Goal: Find specific page/section: Find specific page/section

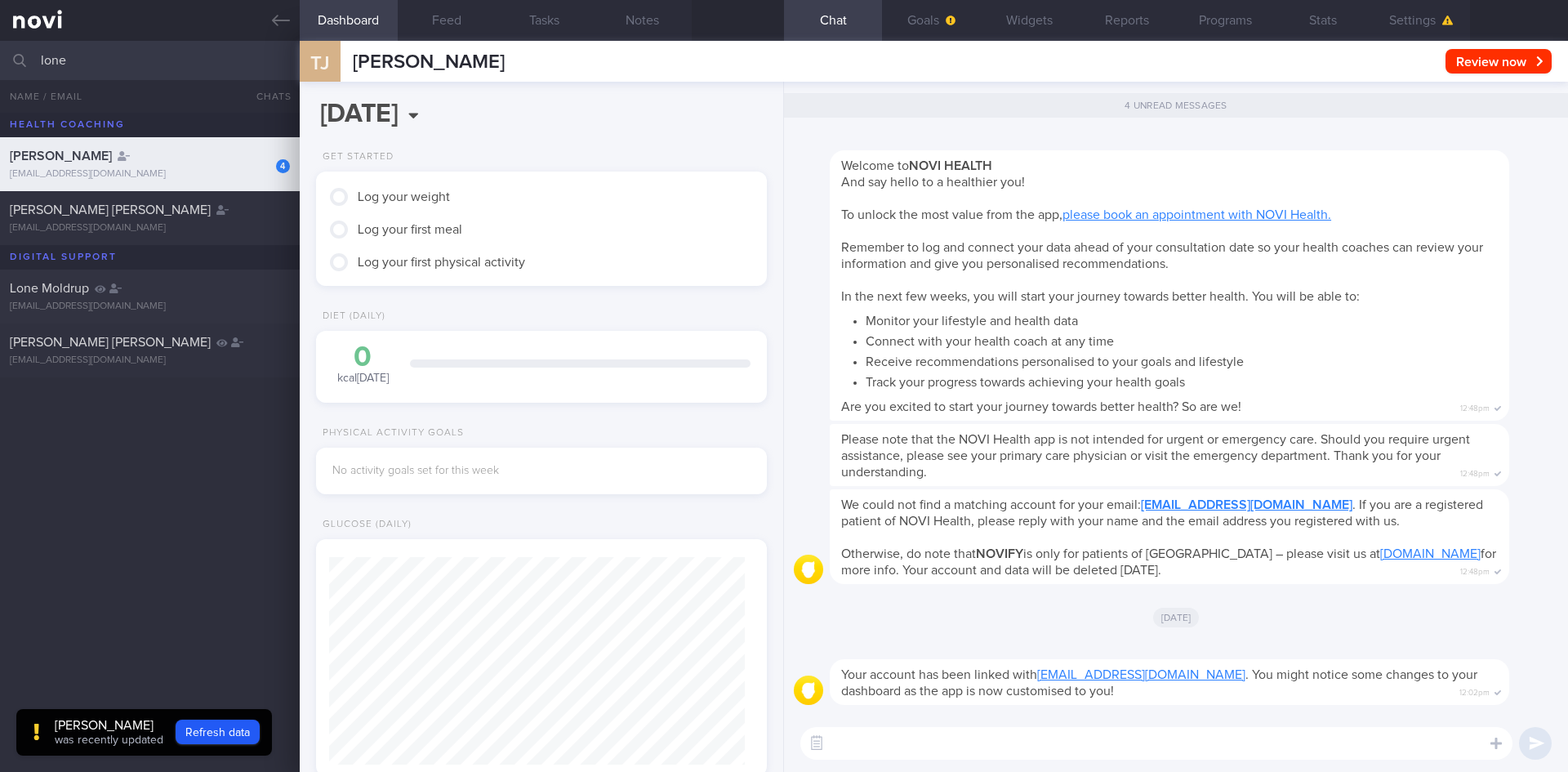
scroll to position [204, 410]
click at [188, 157] on div "[PERSON_NAME]" at bounding box center [148, 156] width 276 height 16
click at [227, 722] on button "Refresh data" at bounding box center [217, 731] width 84 height 25
click at [288, 15] on icon at bounding box center [281, 20] width 18 height 18
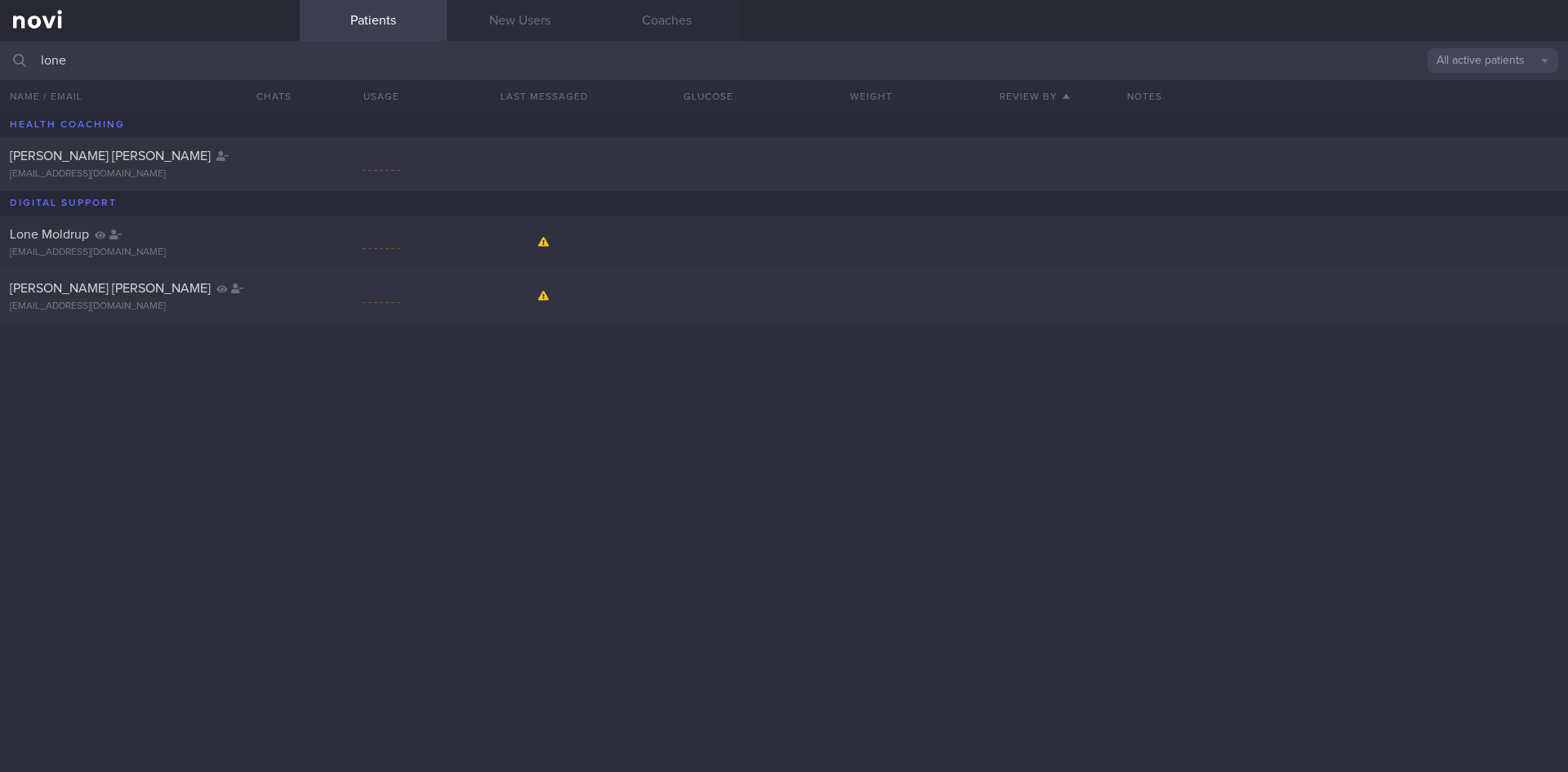
drag, startPoint x: 115, startPoint y: 65, endPoint x: 17, endPoint y: 59, distance: 98.2
click at [21, 59] on div "lone All active patients Assigned patients All active patients Archived patients" at bounding box center [784, 60] width 1568 height 39
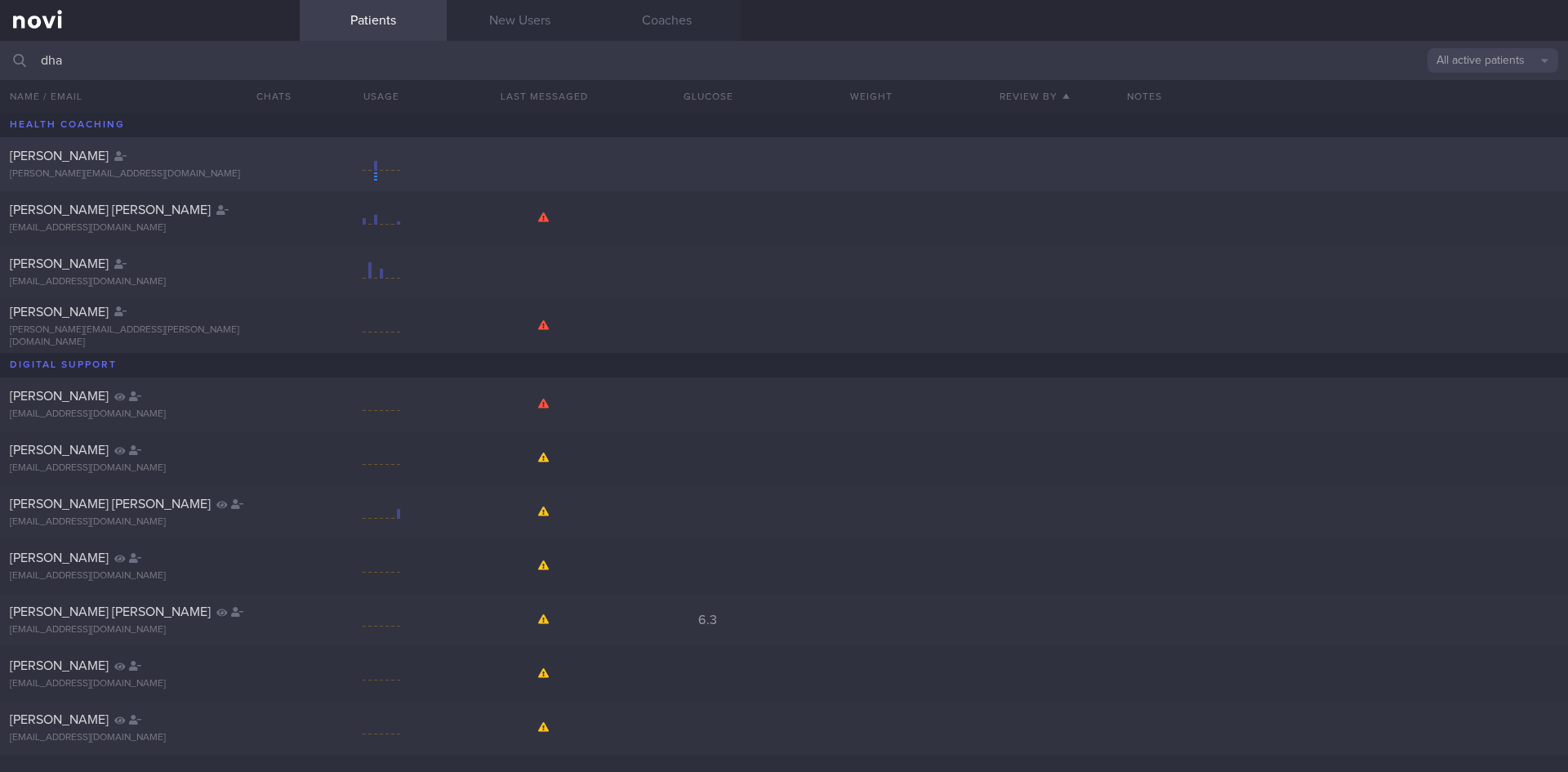
type input "dha"
click at [254, 154] on div at bounding box center [272, 152] width 36 height 9
select select "8"
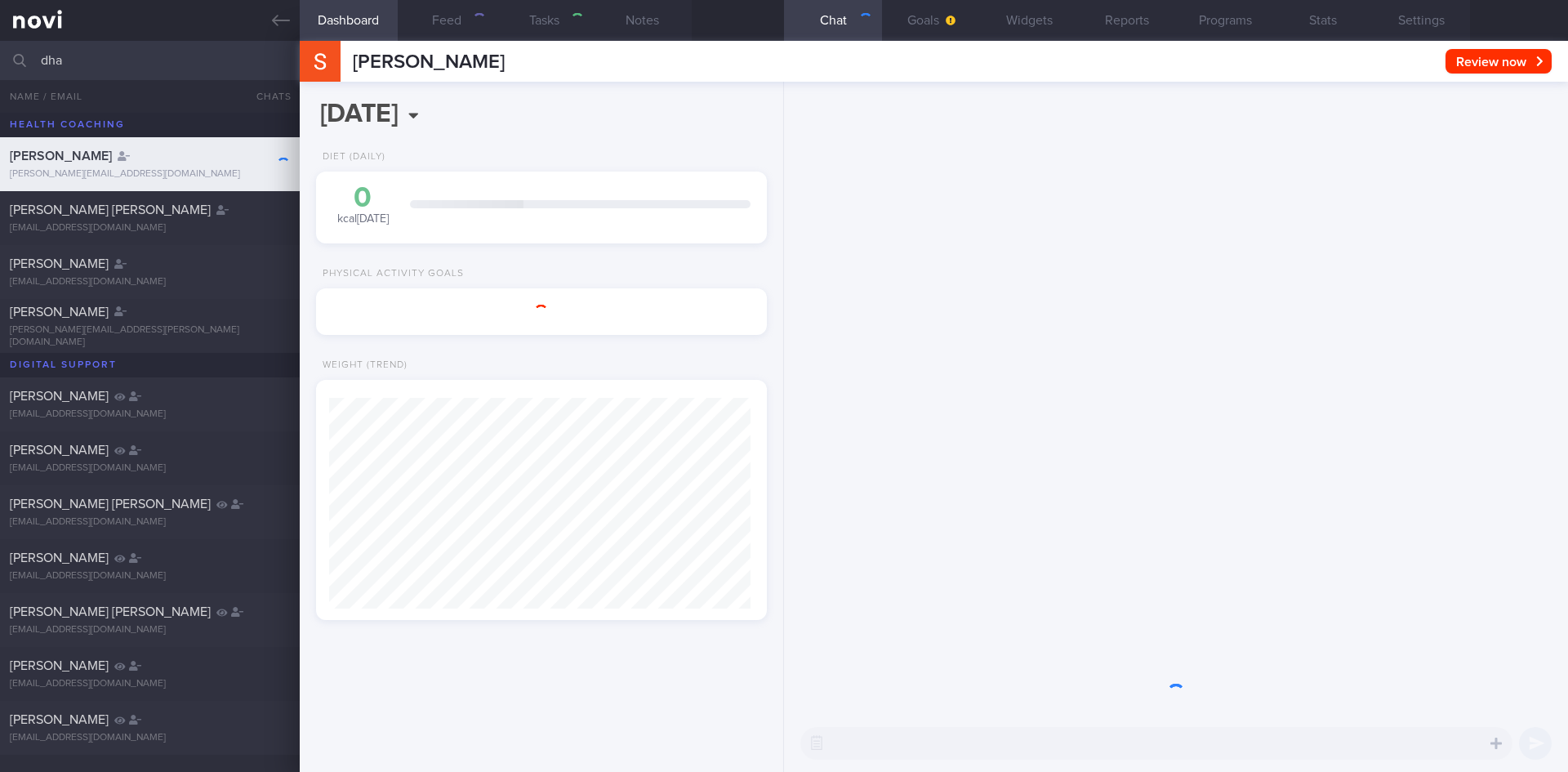
scroll to position [227, 410]
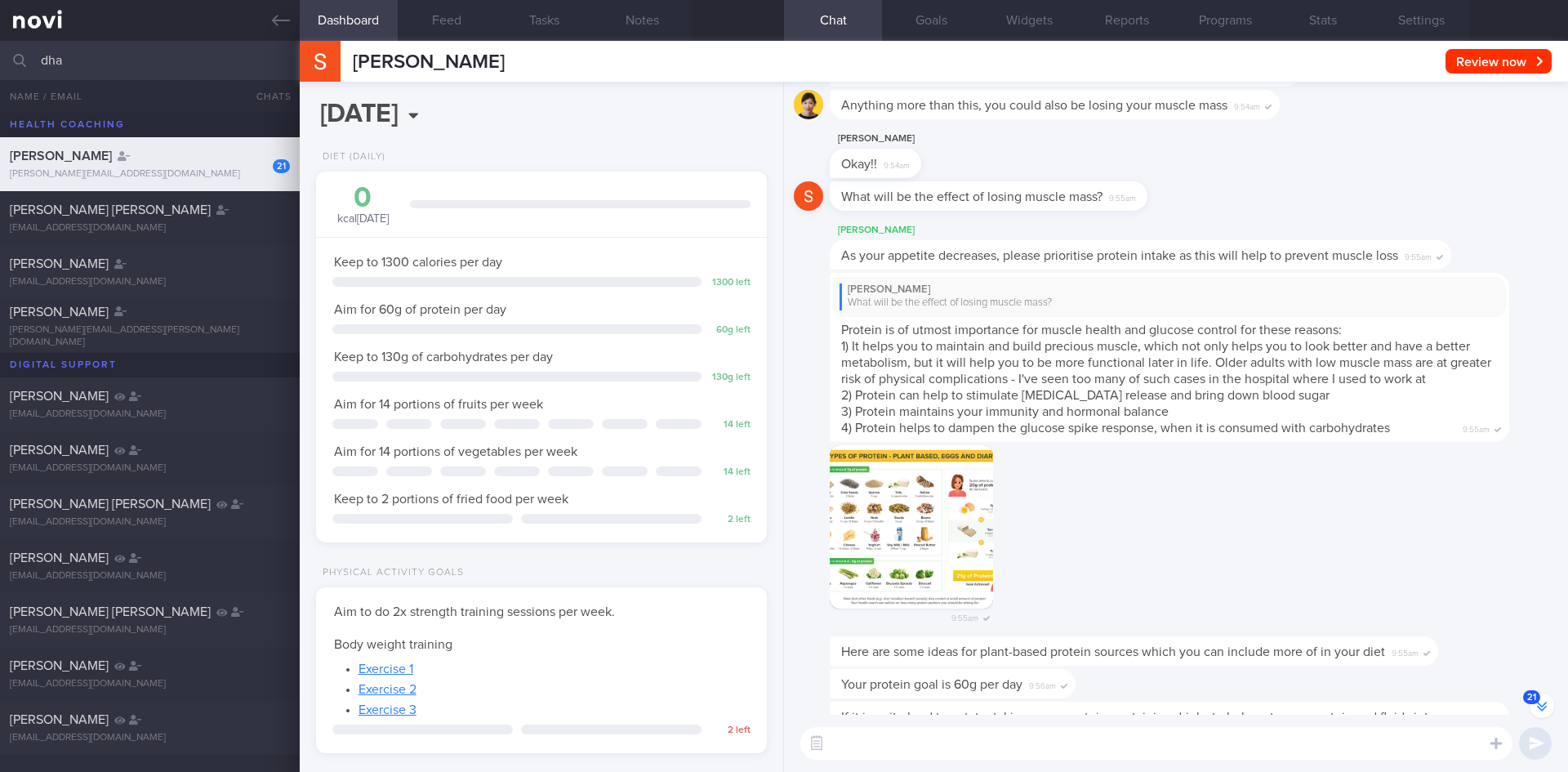
click at [1543, 701] on button "21" at bounding box center [1541, 705] width 25 height 25
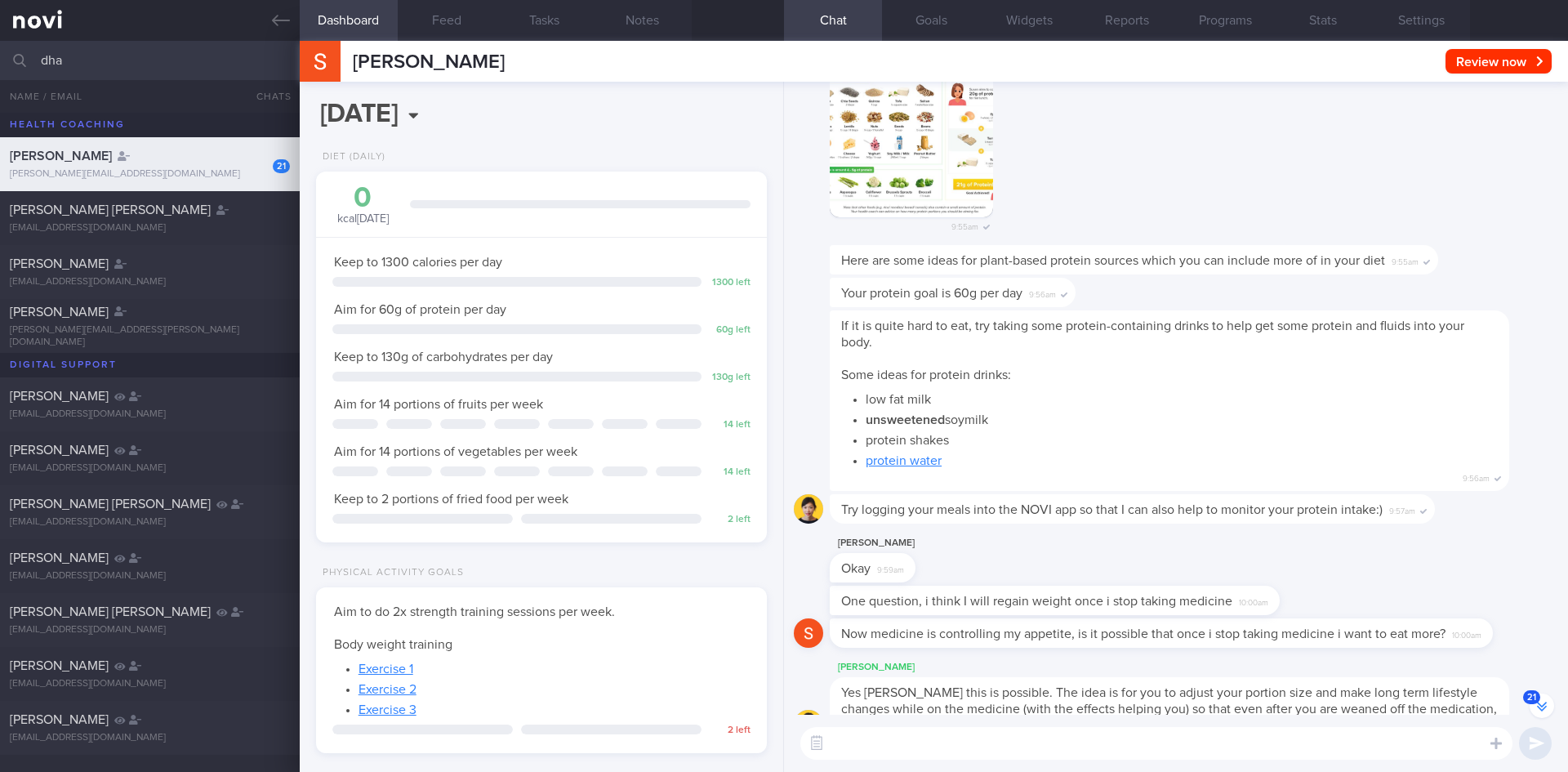
scroll to position [1, 0]
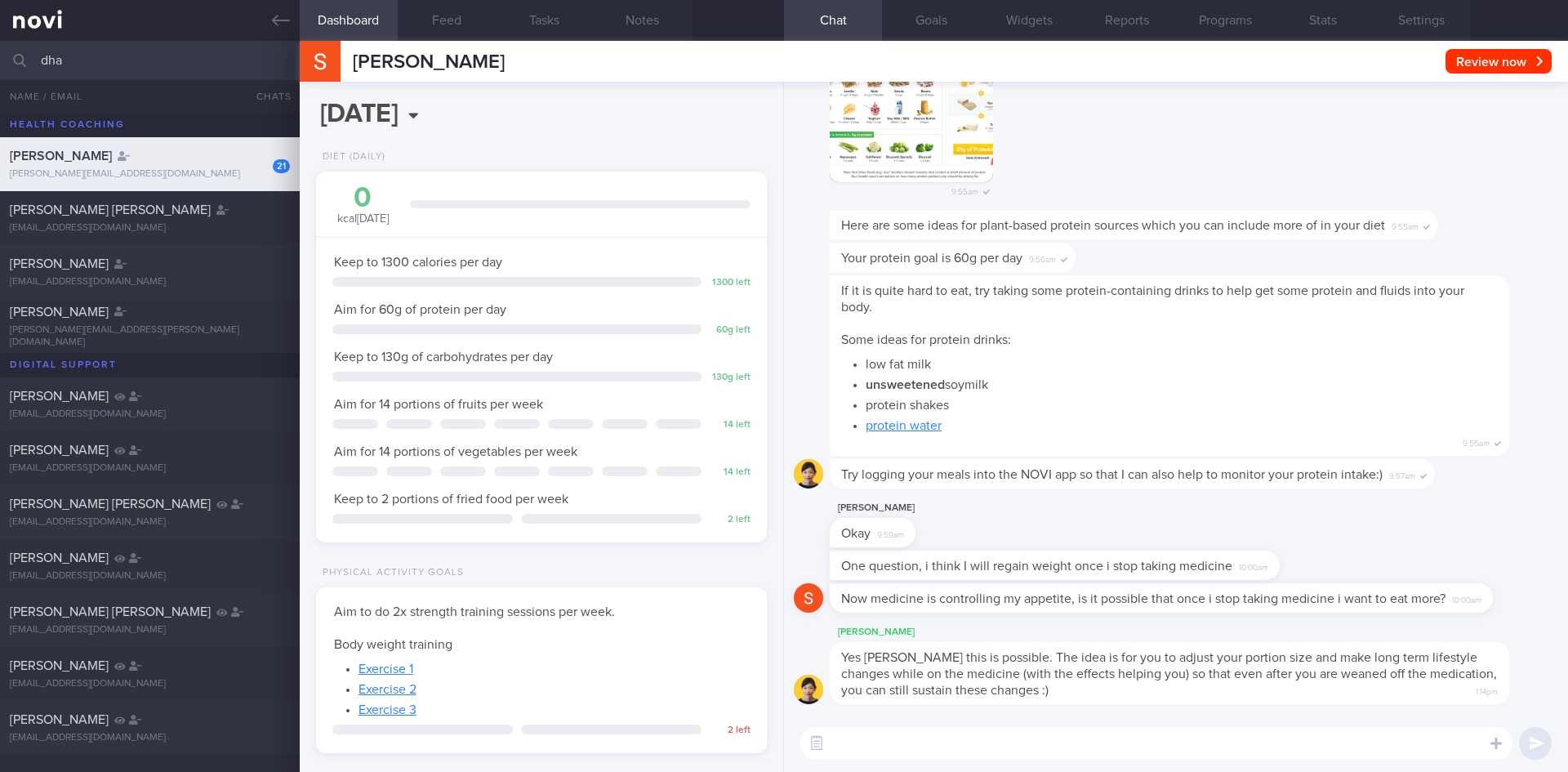
drag, startPoint x: 453, startPoint y: 25, endPoint x: 346, endPoint y: 43, distance: 108.5
click at [350, 41] on div "Dashboard Feed Tasks Notes Chat 21 Goals Widgets Reports Programs Stats Setting…" at bounding box center [933, 406] width 1268 height 731
click at [467, 20] on button "Feed" at bounding box center [447, 20] width 98 height 41
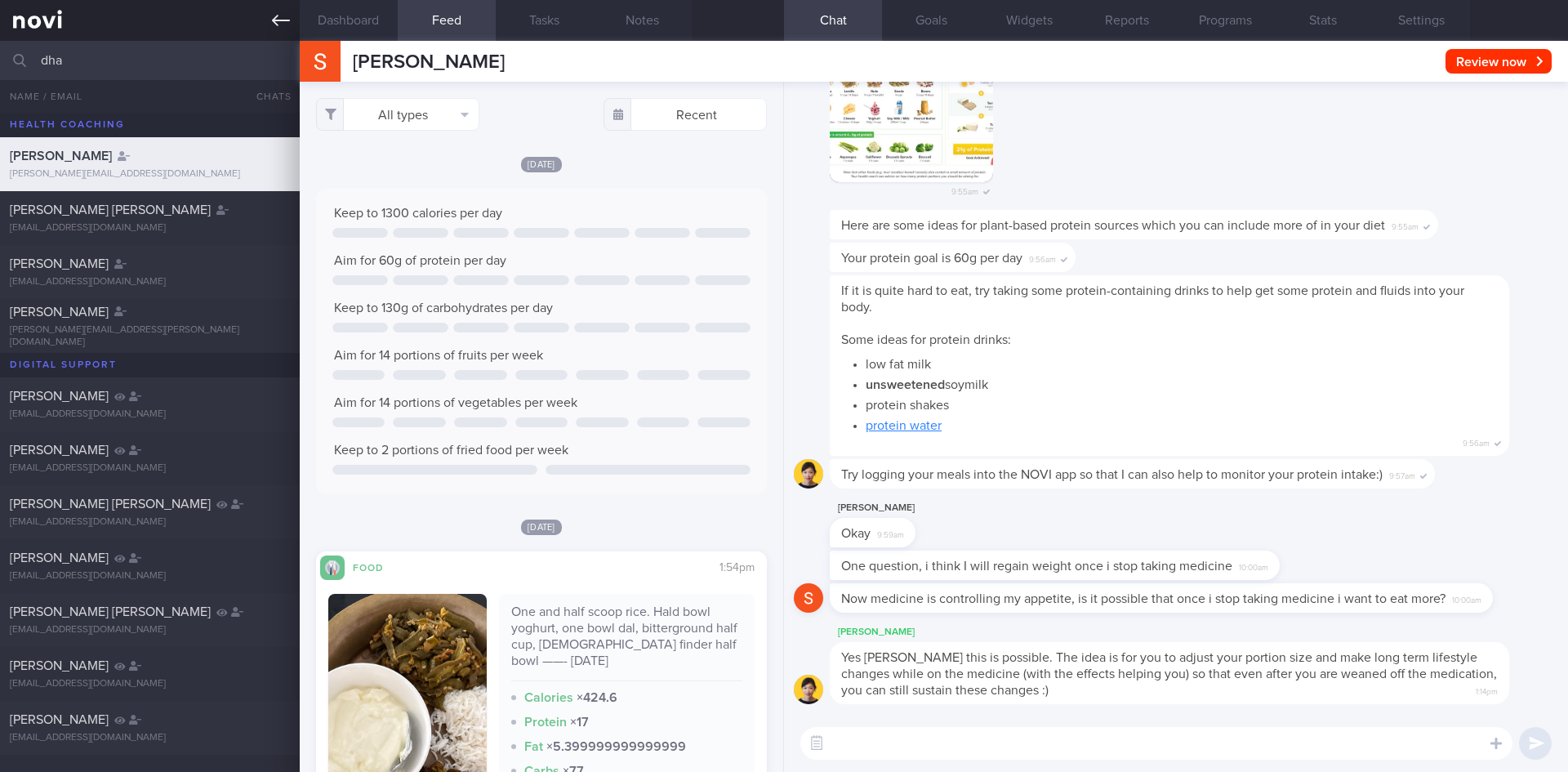
click at [278, 9] on link at bounding box center [150, 20] width 299 height 41
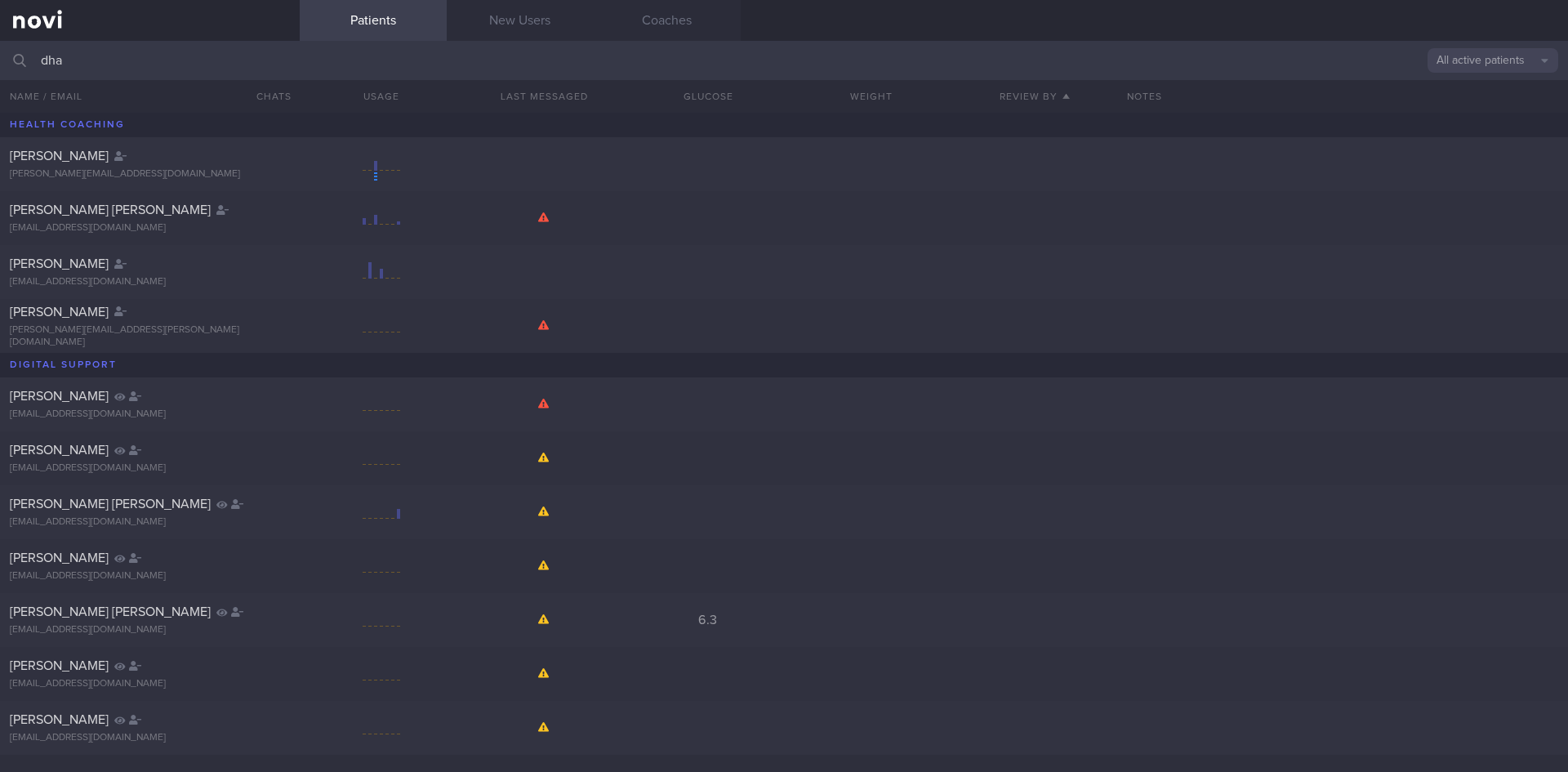
click at [204, 73] on input "dha" at bounding box center [784, 60] width 1568 height 39
type input "d"
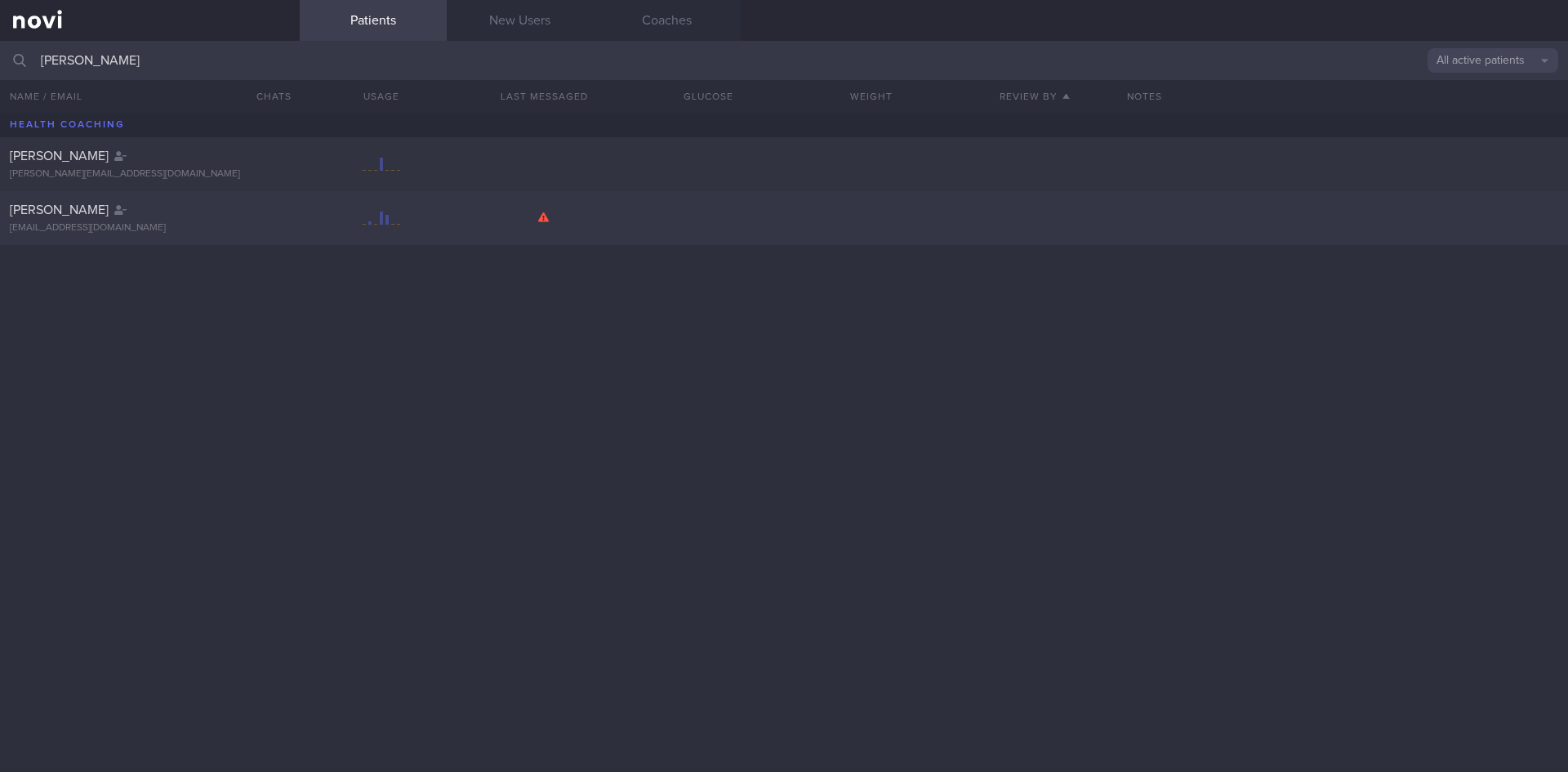
type input "[PERSON_NAME]"
click at [229, 220] on div "[PERSON_NAME] [EMAIL_ADDRESS][DOMAIN_NAME]" at bounding box center [150, 217] width 299 height 33
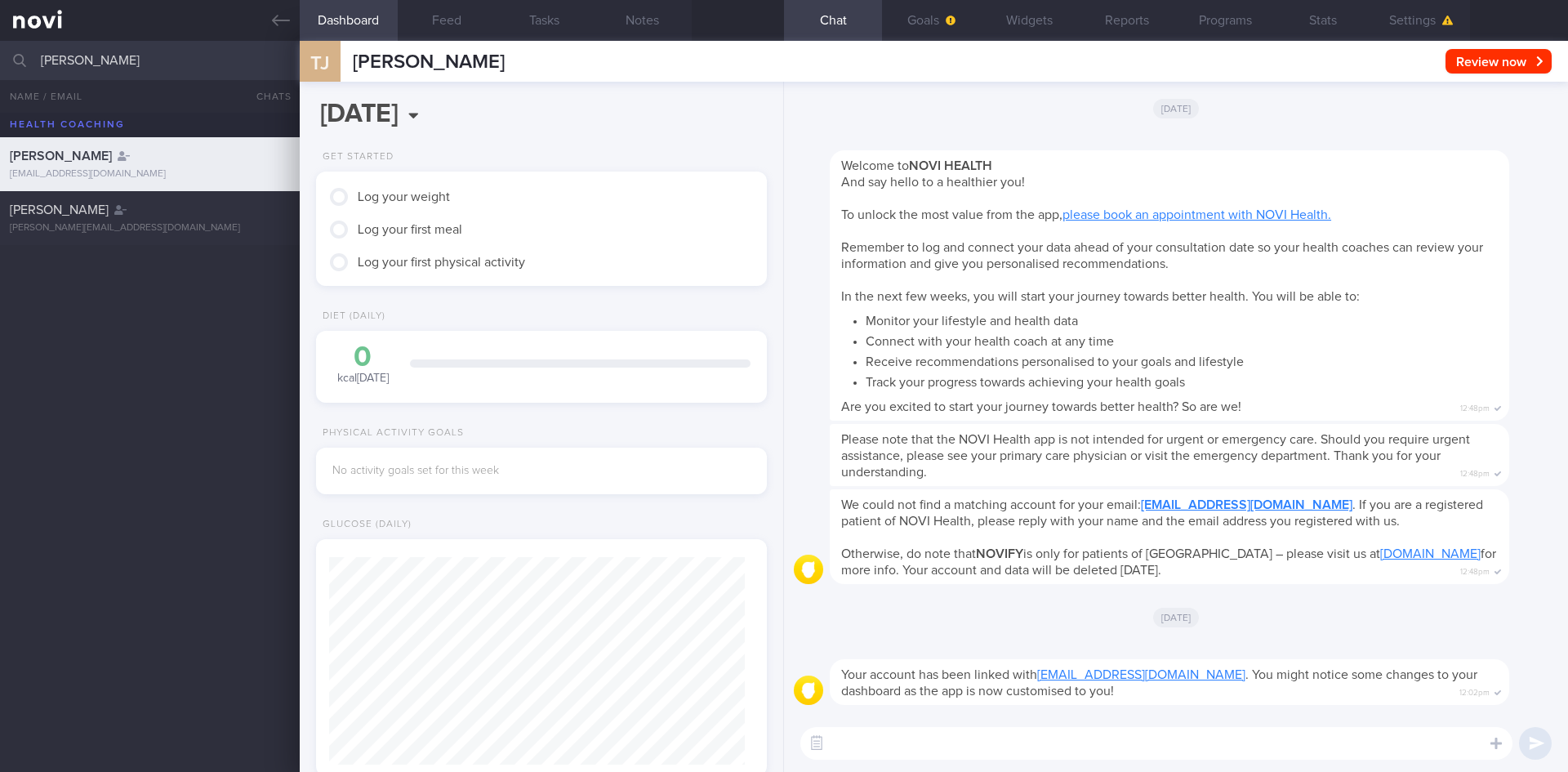
scroll to position [207, 416]
click at [255, 18] on link at bounding box center [150, 20] width 299 height 41
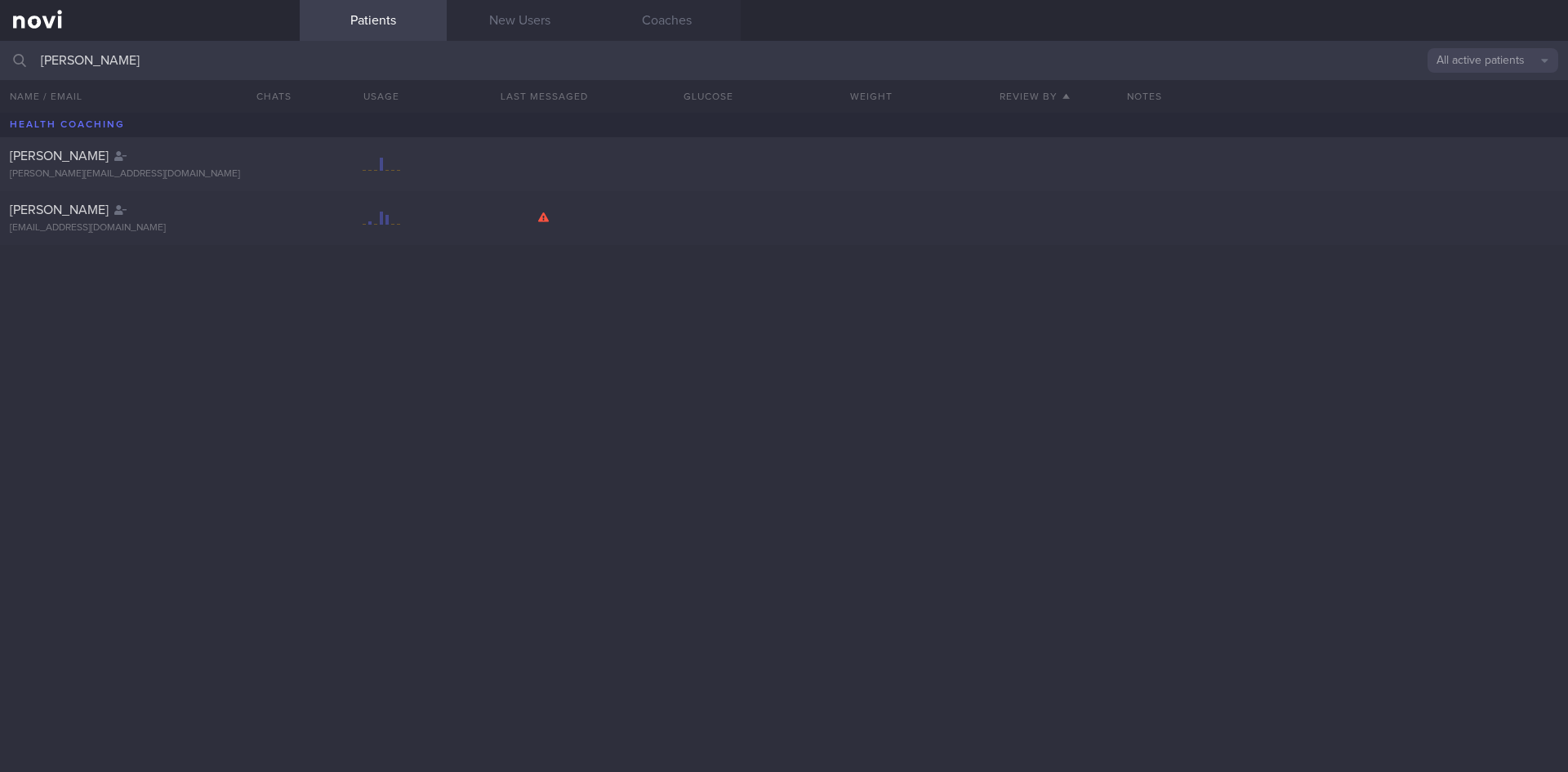
drag, startPoint x: 144, startPoint y: 60, endPoint x: 0, endPoint y: 54, distance: 144.1
click at [0, 54] on input "[PERSON_NAME]" at bounding box center [784, 60] width 1568 height 39
type input "jazz"
click at [179, 178] on div "[EMAIL_ADDRESS][DOMAIN_NAME]" at bounding box center [150, 175] width 280 height 12
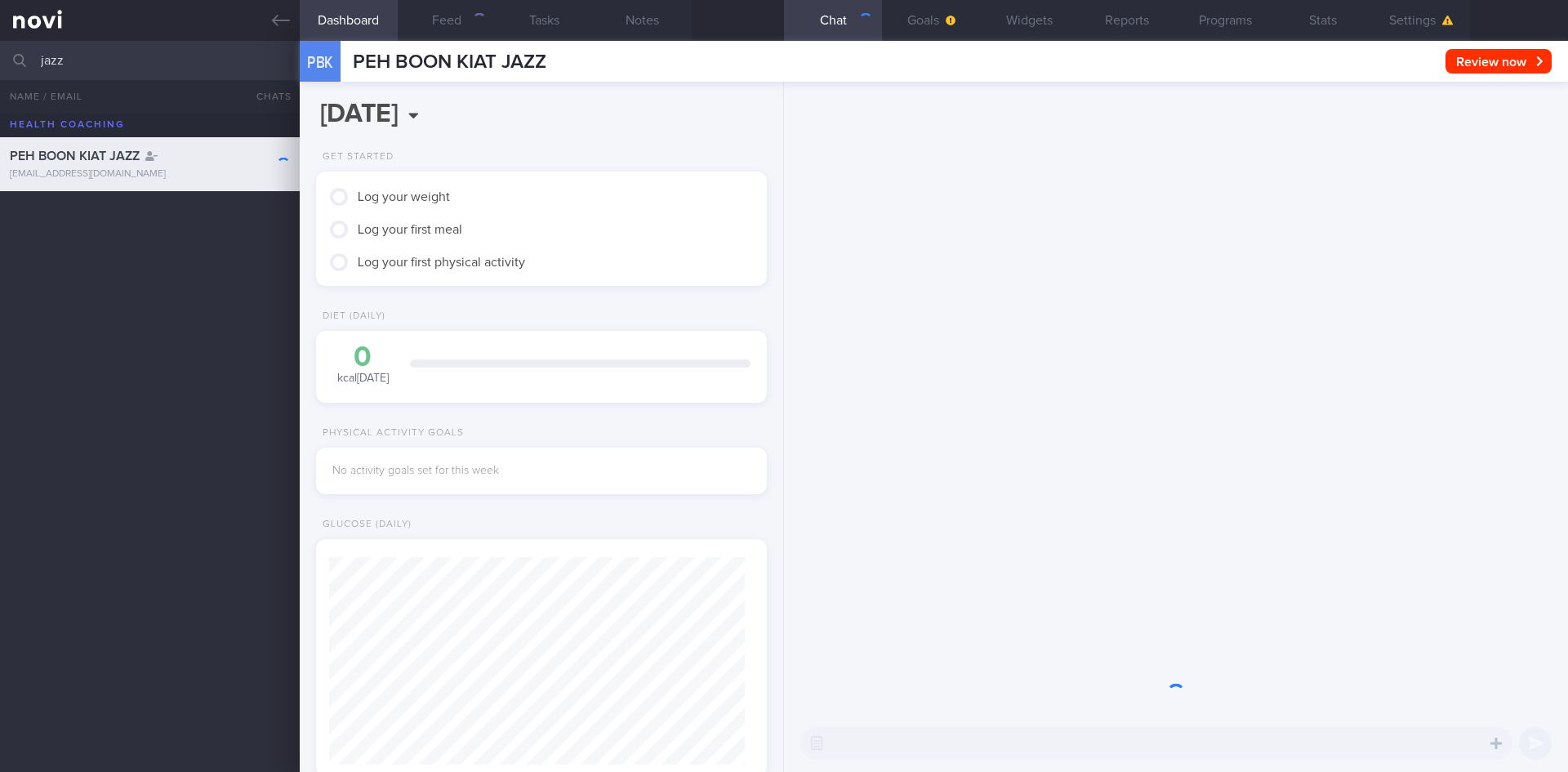
scroll to position [204, 410]
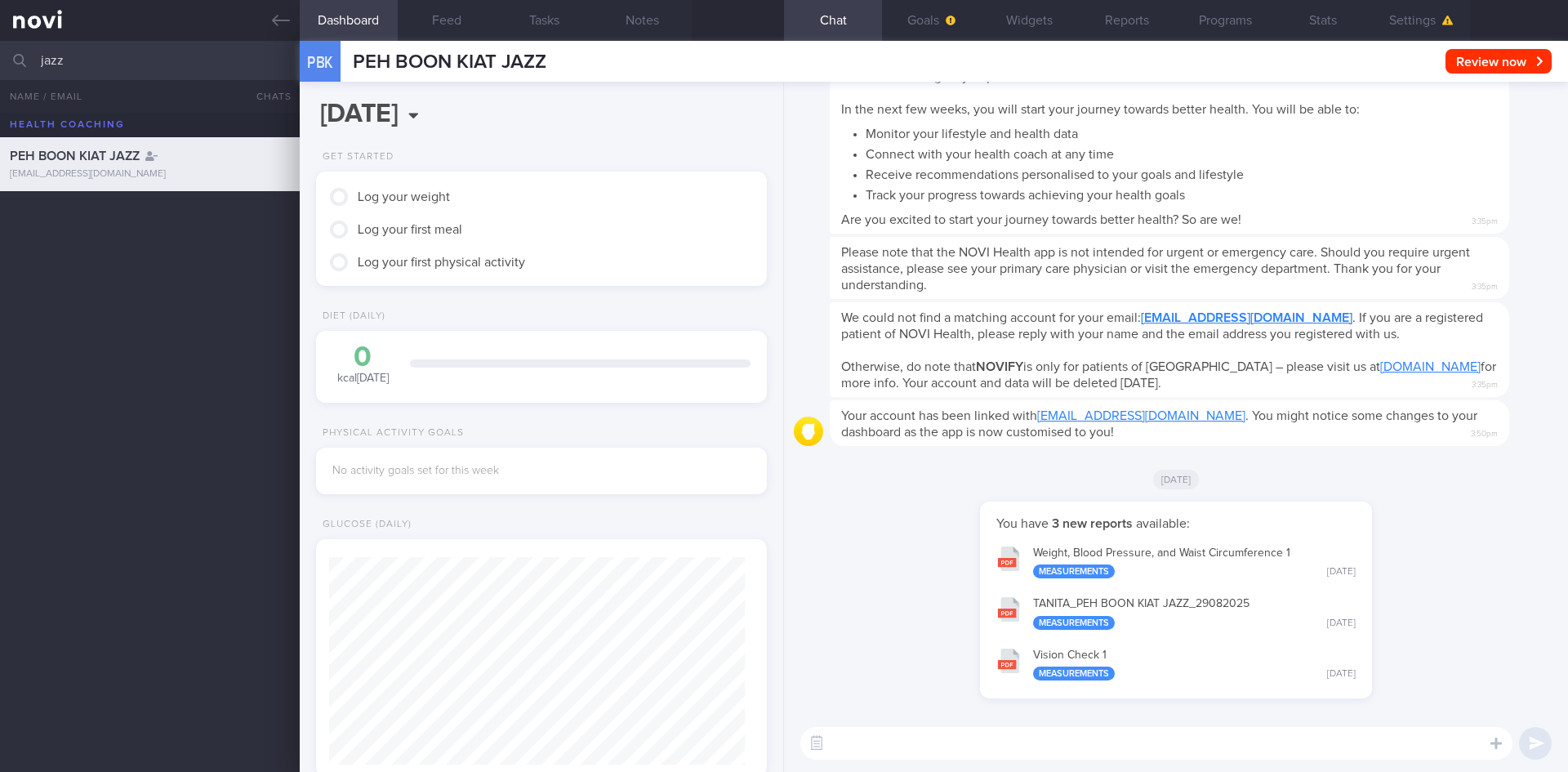
drag, startPoint x: 80, startPoint y: 58, endPoint x: 11, endPoint y: 57, distance: 69.0
click at [11, 57] on div "jazz All active patients Assigned patients All active patients Archived patients" at bounding box center [784, 60] width 1568 height 39
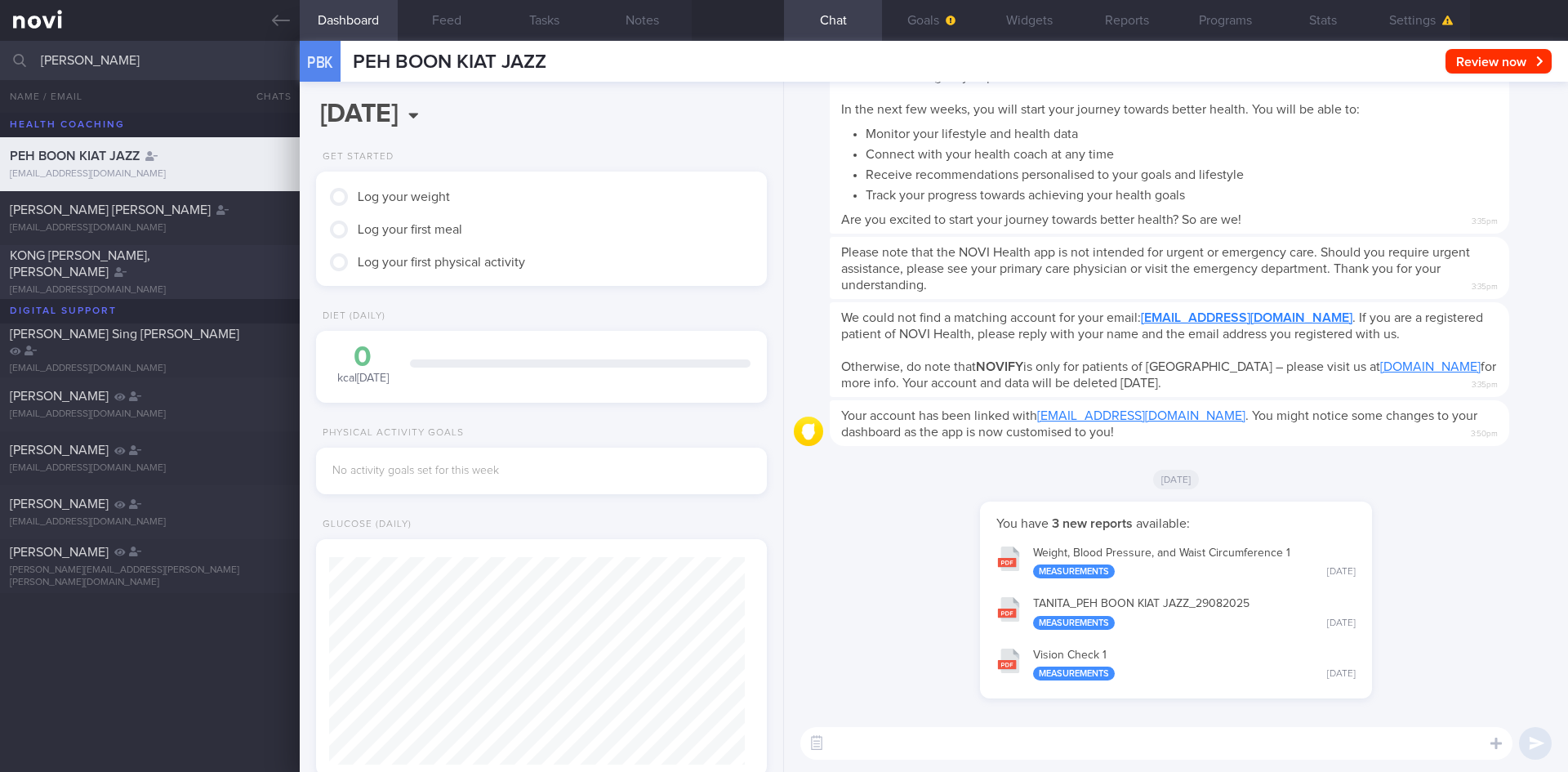
type input "[PERSON_NAME]"
click at [190, 284] on div "[EMAIL_ADDRESS][DOMAIN_NAME]" at bounding box center [150, 290] width 280 height 12
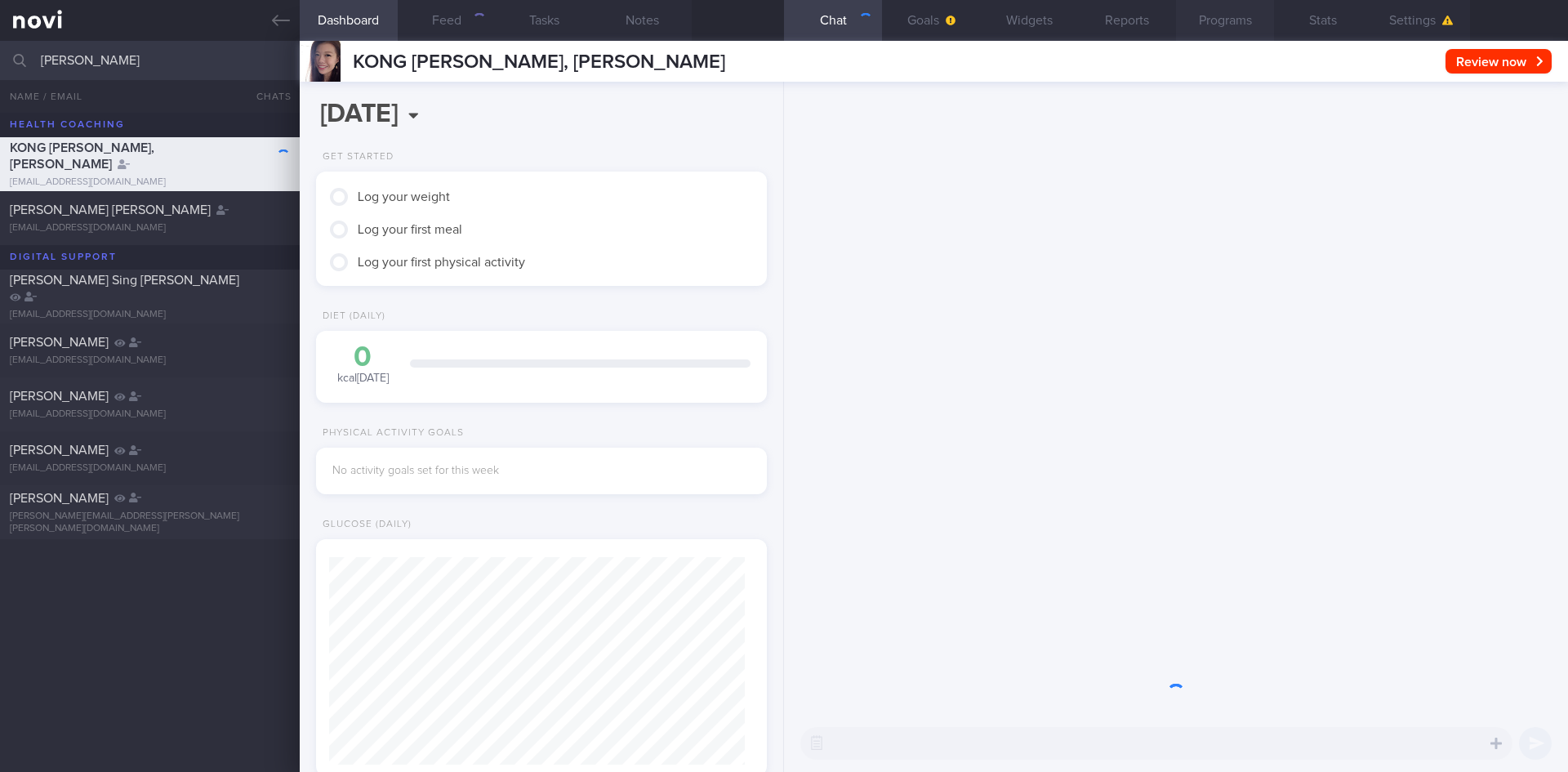
scroll to position [204, 410]
